Goal: Information Seeking & Learning: Learn about a topic

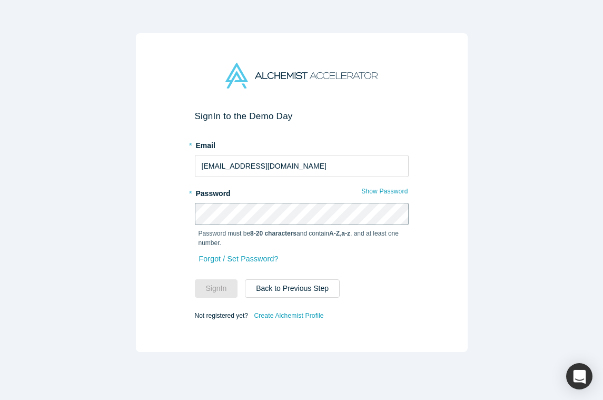
click at [0, 399] on com-1password-button at bounding box center [0, 400] width 0 height 0
click at [176, 264] on div "Sign In to the Demo Day * Email [EMAIL_ADDRESS][DOMAIN_NAME] * Password Show Pa…" at bounding box center [302, 192] width 332 height 318
click at [214, 286] on button "Sign In" at bounding box center [216, 288] width 43 height 18
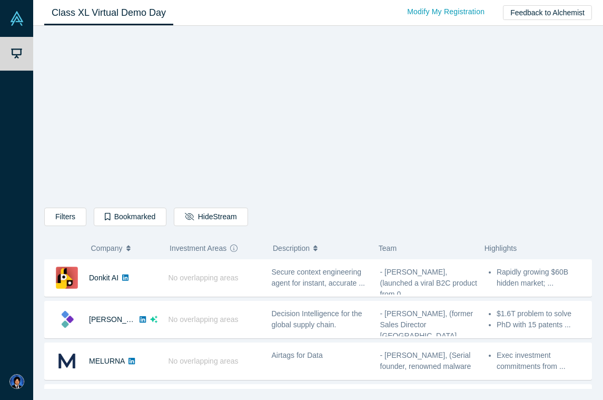
click at [81, 114] on div "Filters AI Artificial Intelligence AI (Artificial Intelligence) B2B SaaS Data A…" at bounding box center [317, 210] width 547 height 355
